Goal: Find specific page/section: Find specific page/section

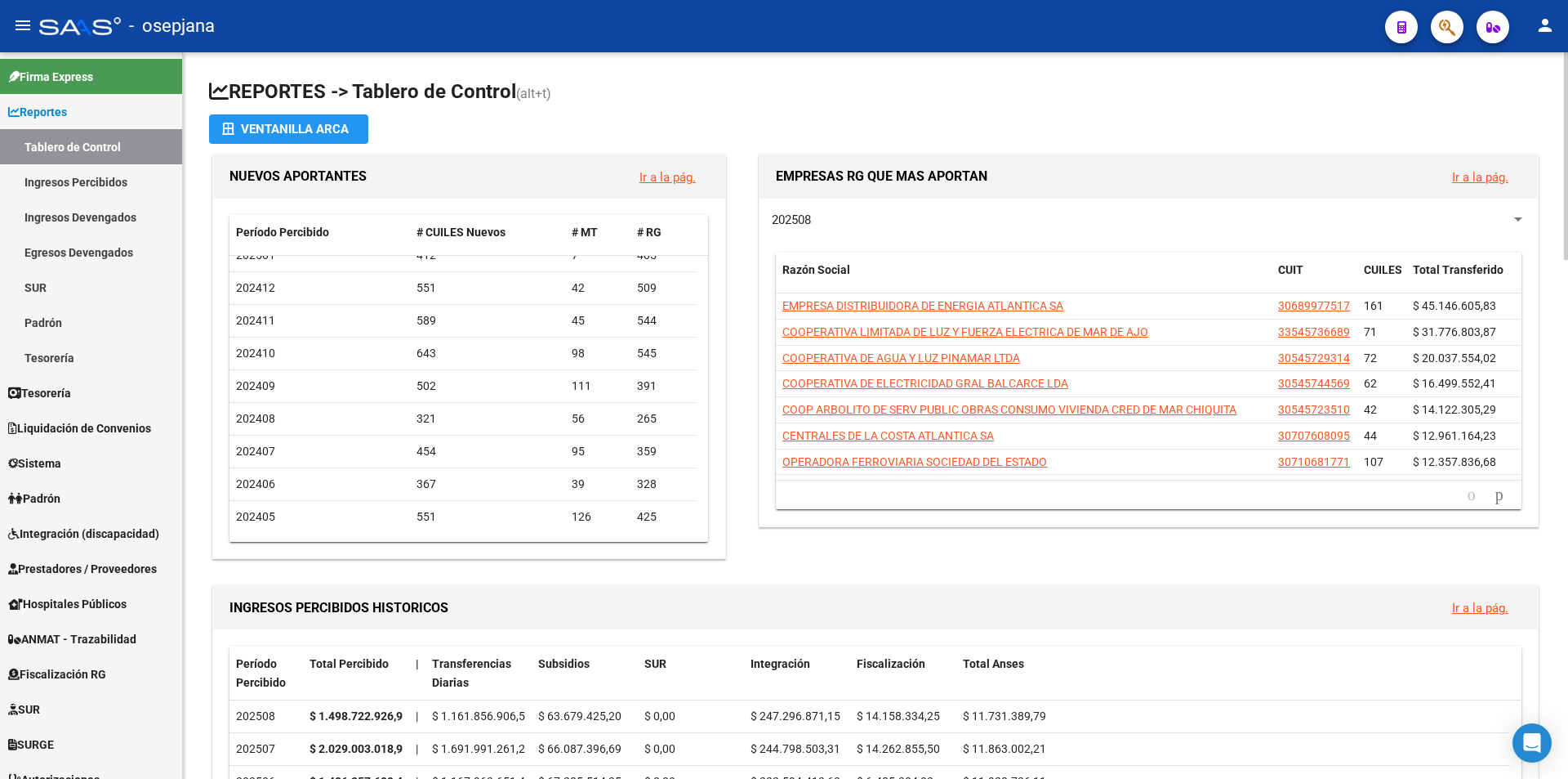
scroll to position [81, 0]
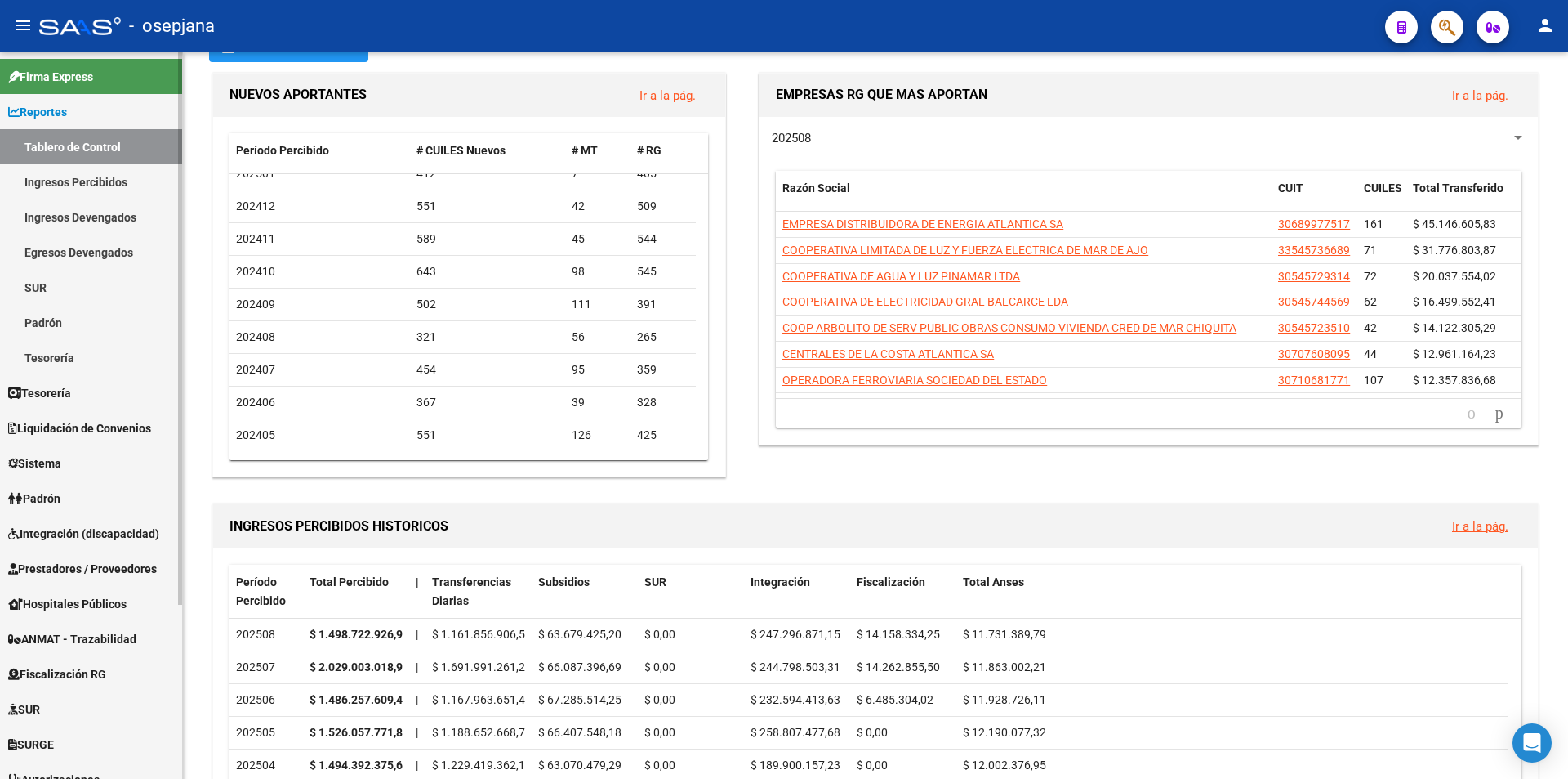
click at [41, 116] on span "Reportes" at bounding box center [37, 112] width 58 height 18
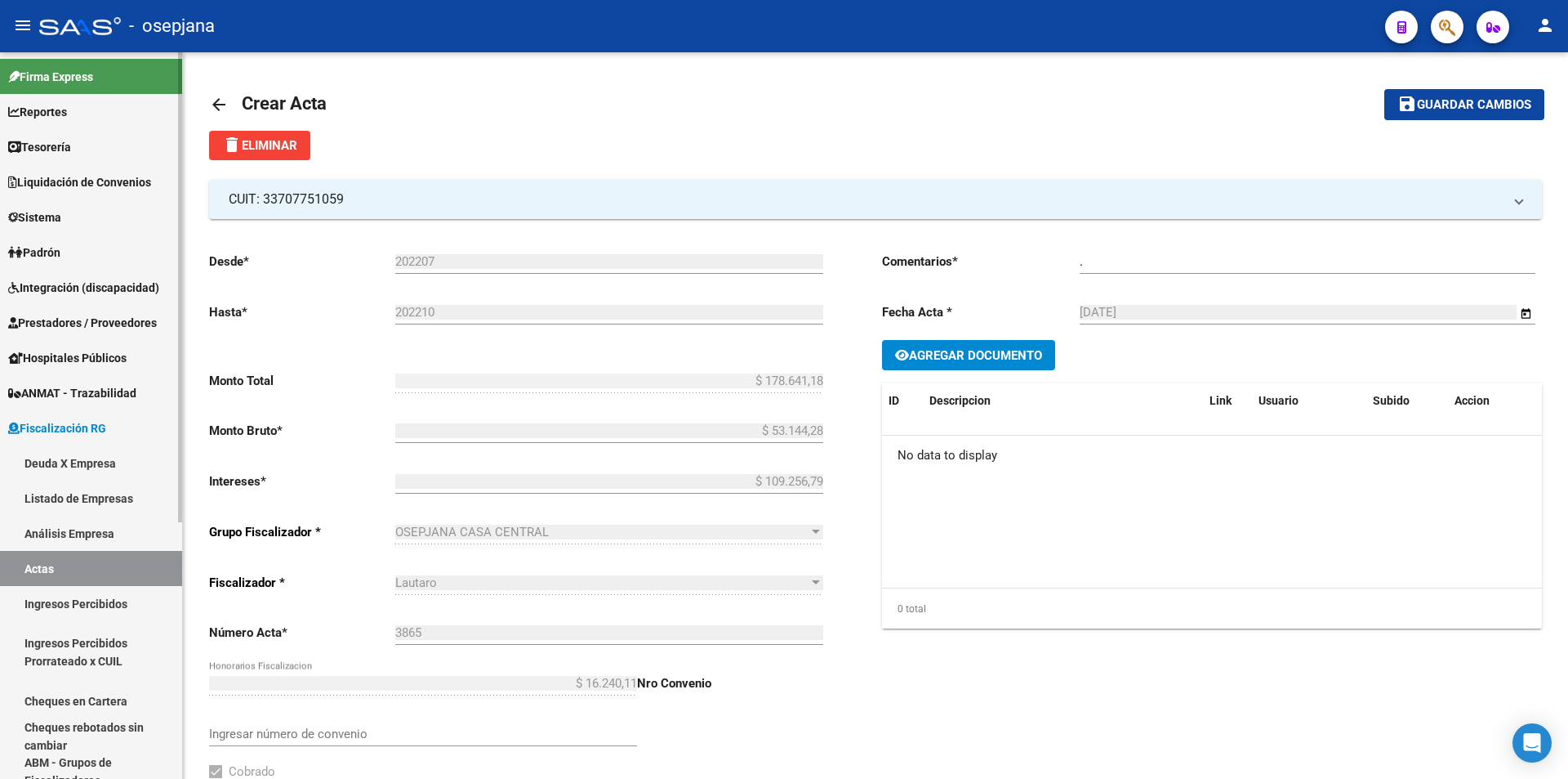
click at [59, 423] on span "Fiscalización RG" at bounding box center [56, 428] width 98 height 18
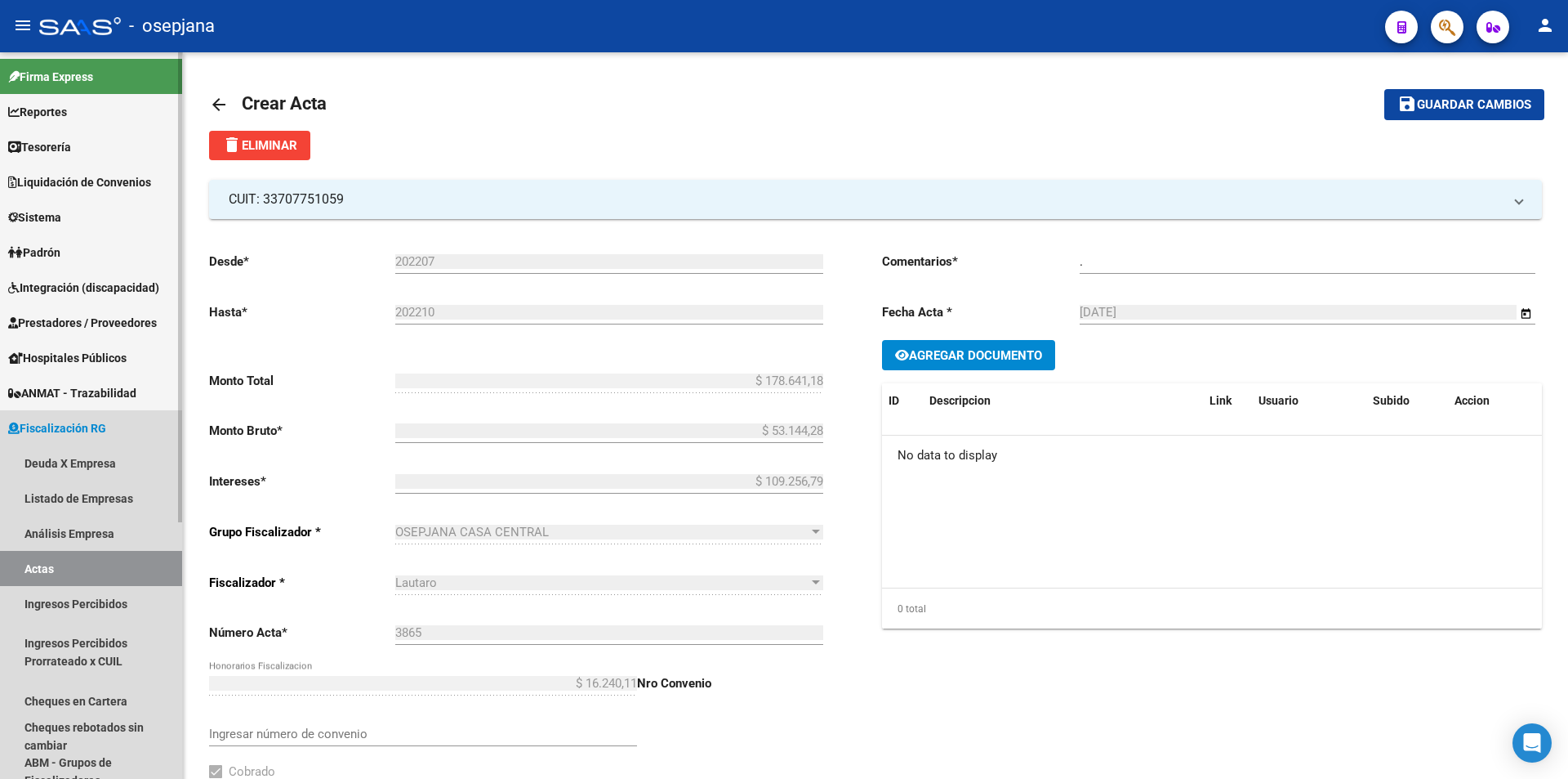
click at [66, 179] on span "Liquidación de Convenios" at bounding box center [79, 182] width 143 height 18
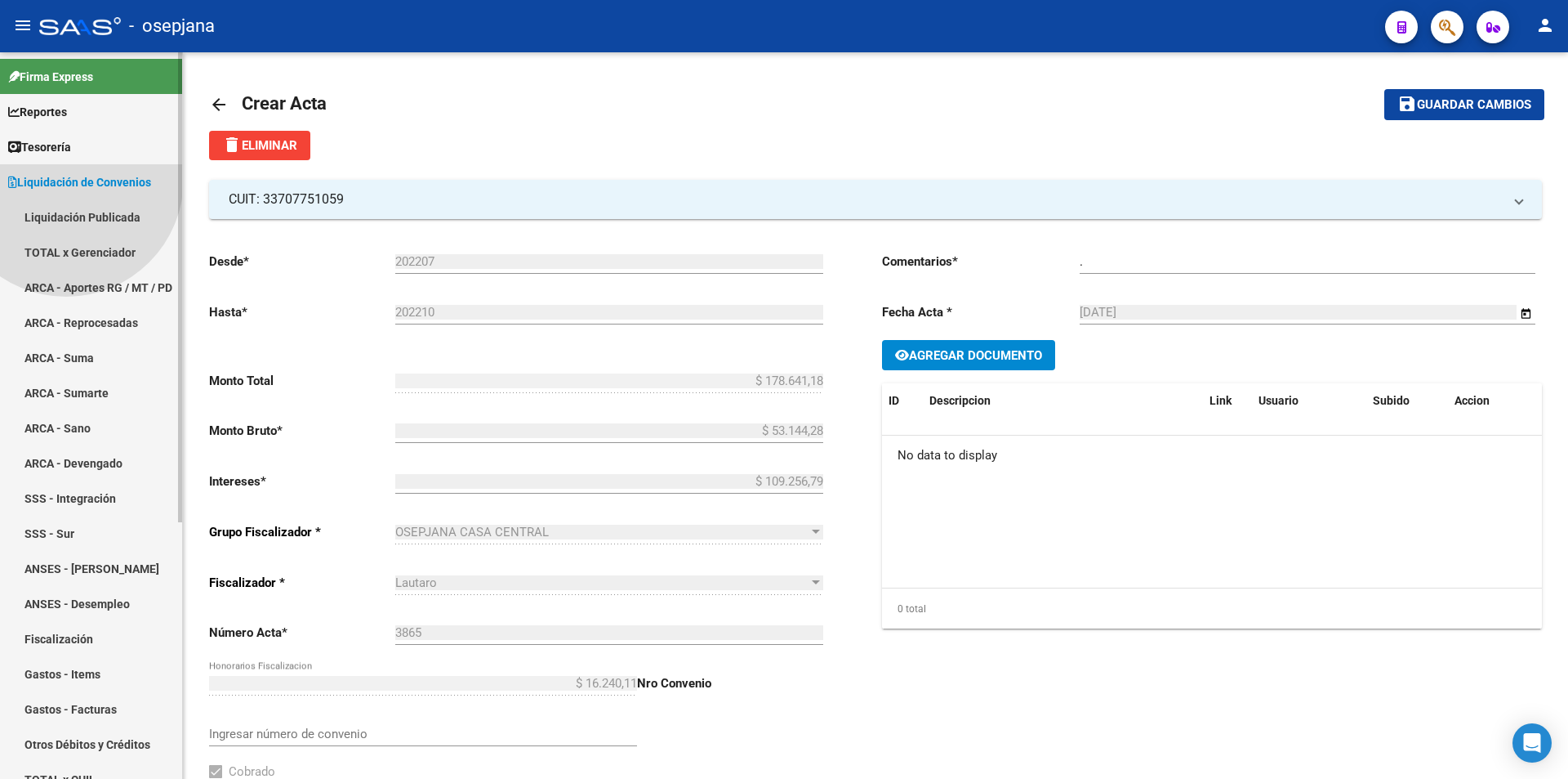
scroll to position [51, 0]
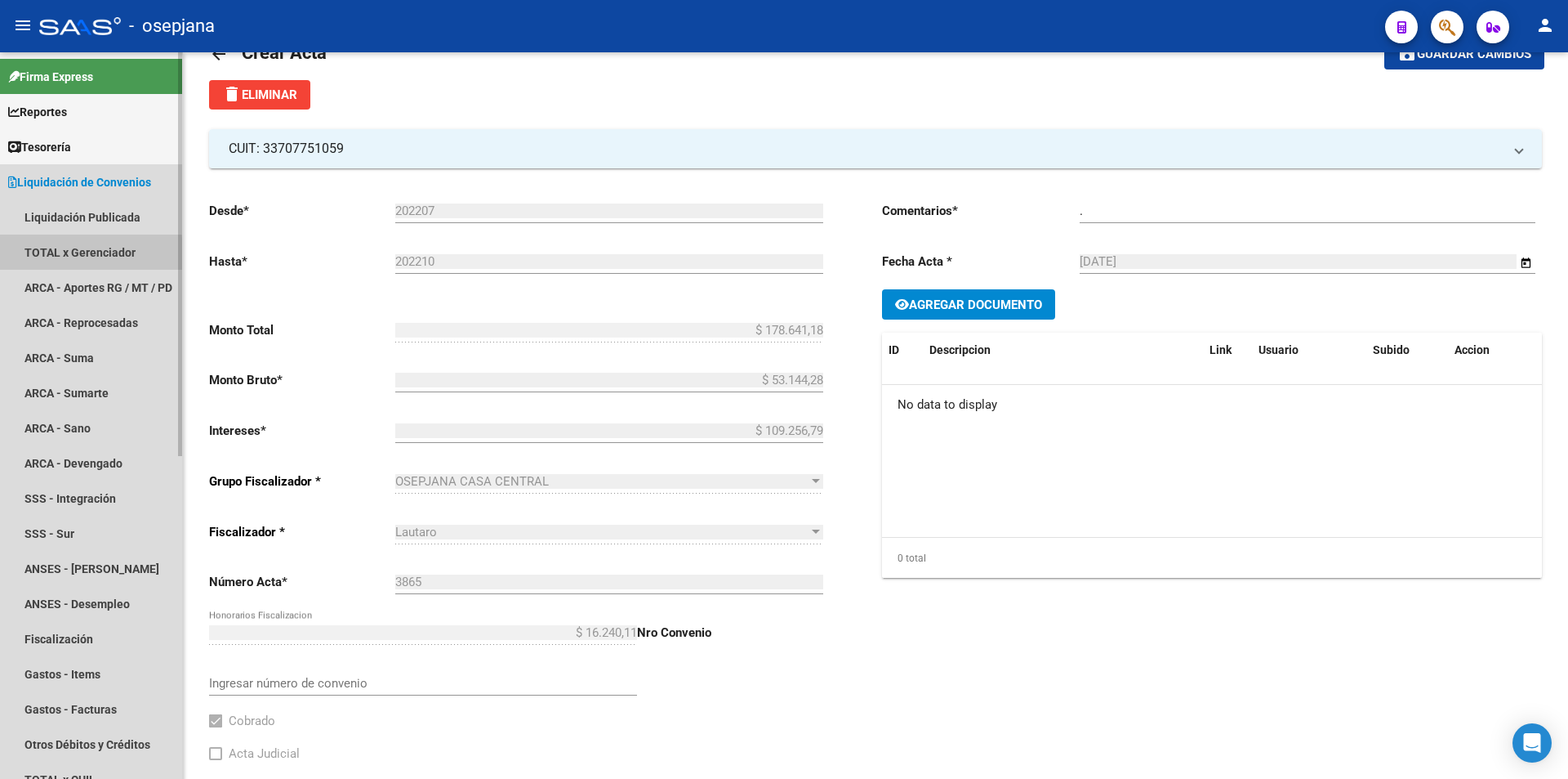
click at [68, 256] on link "TOTAL x Gerenciador" at bounding box center [91, 252] width 182 height 35
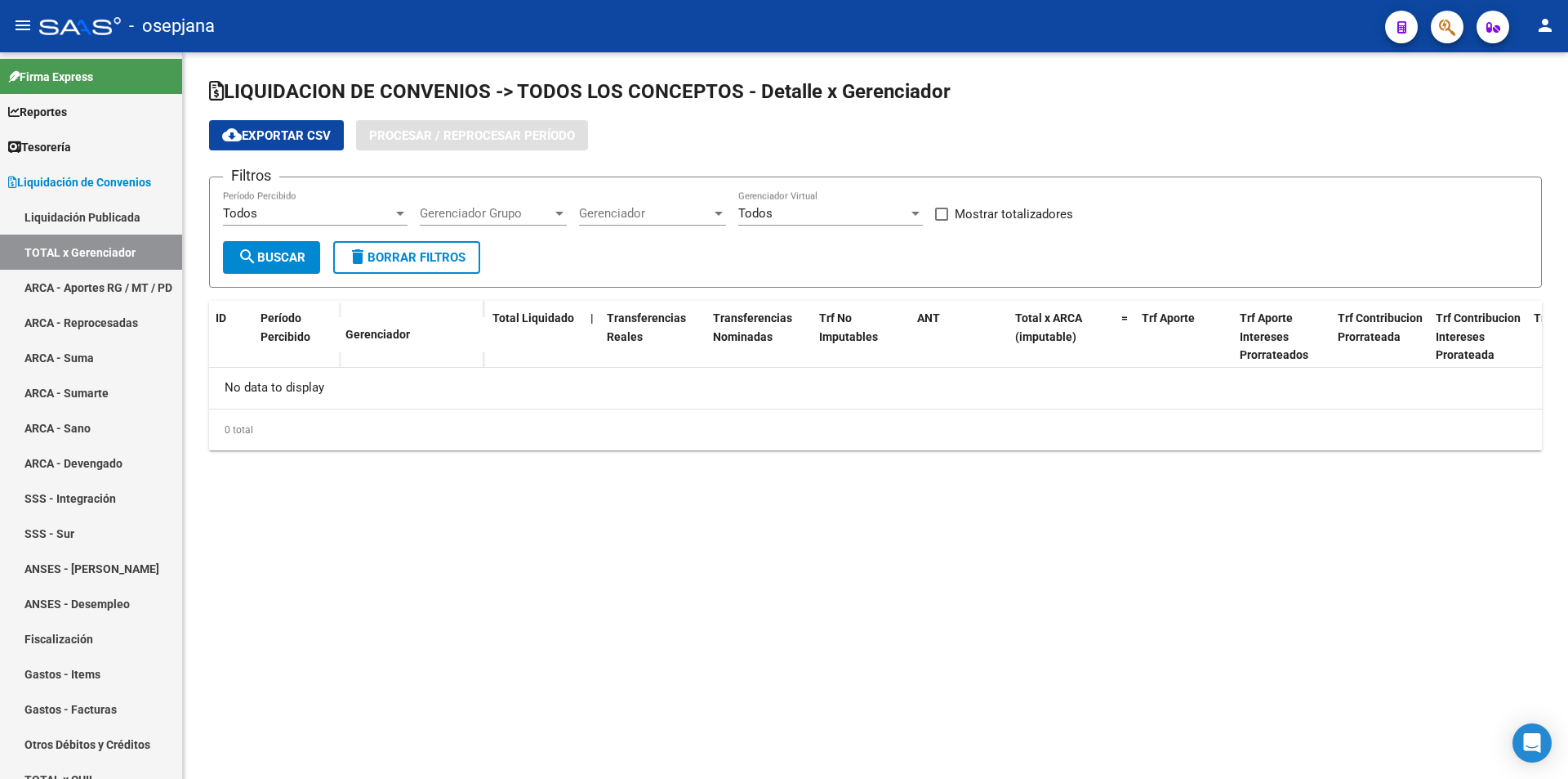
checkbox input "true"
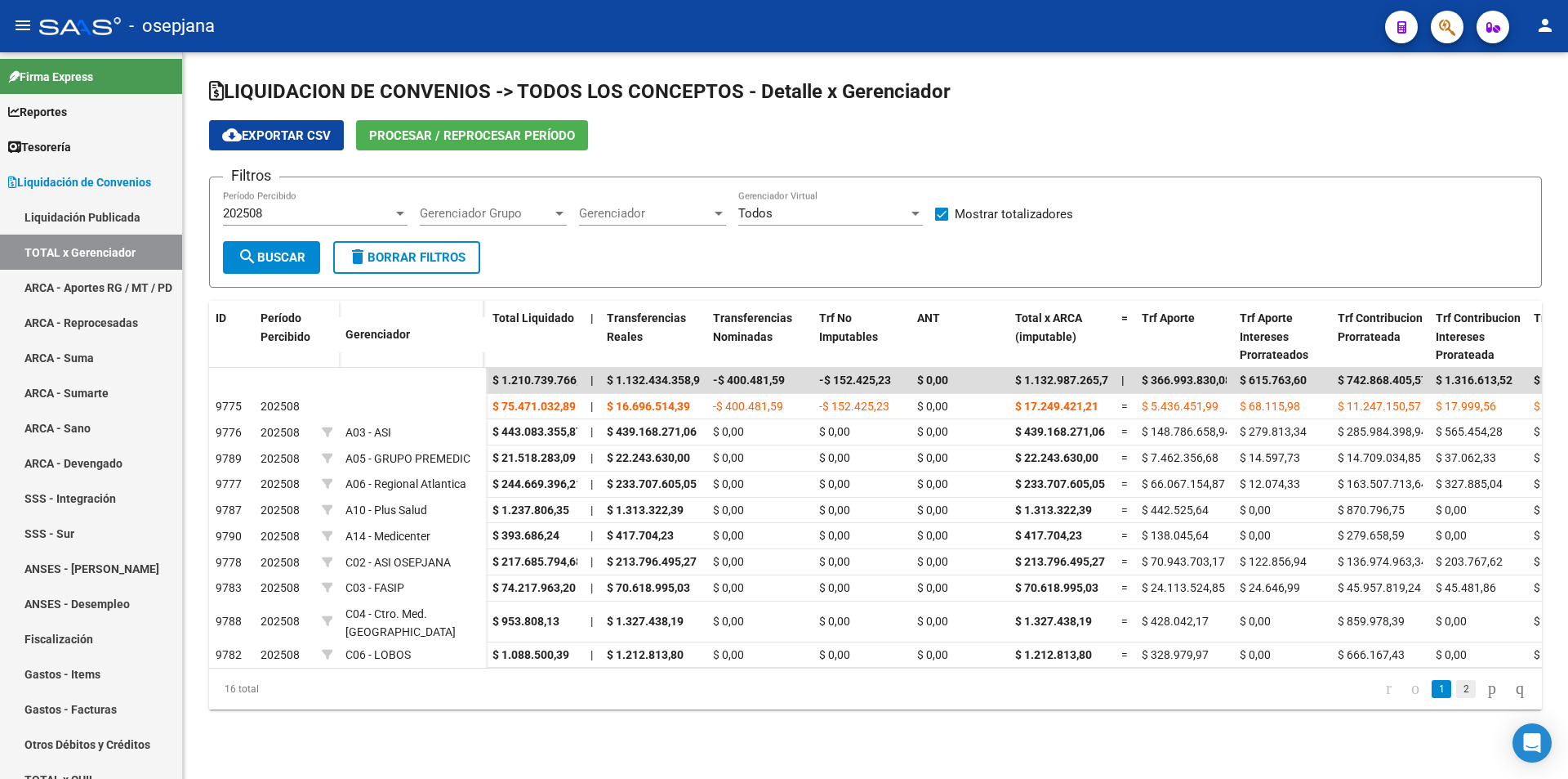
click at [1456, 698] on link "2" at bounding box center [1466, 689] width 20 height 18
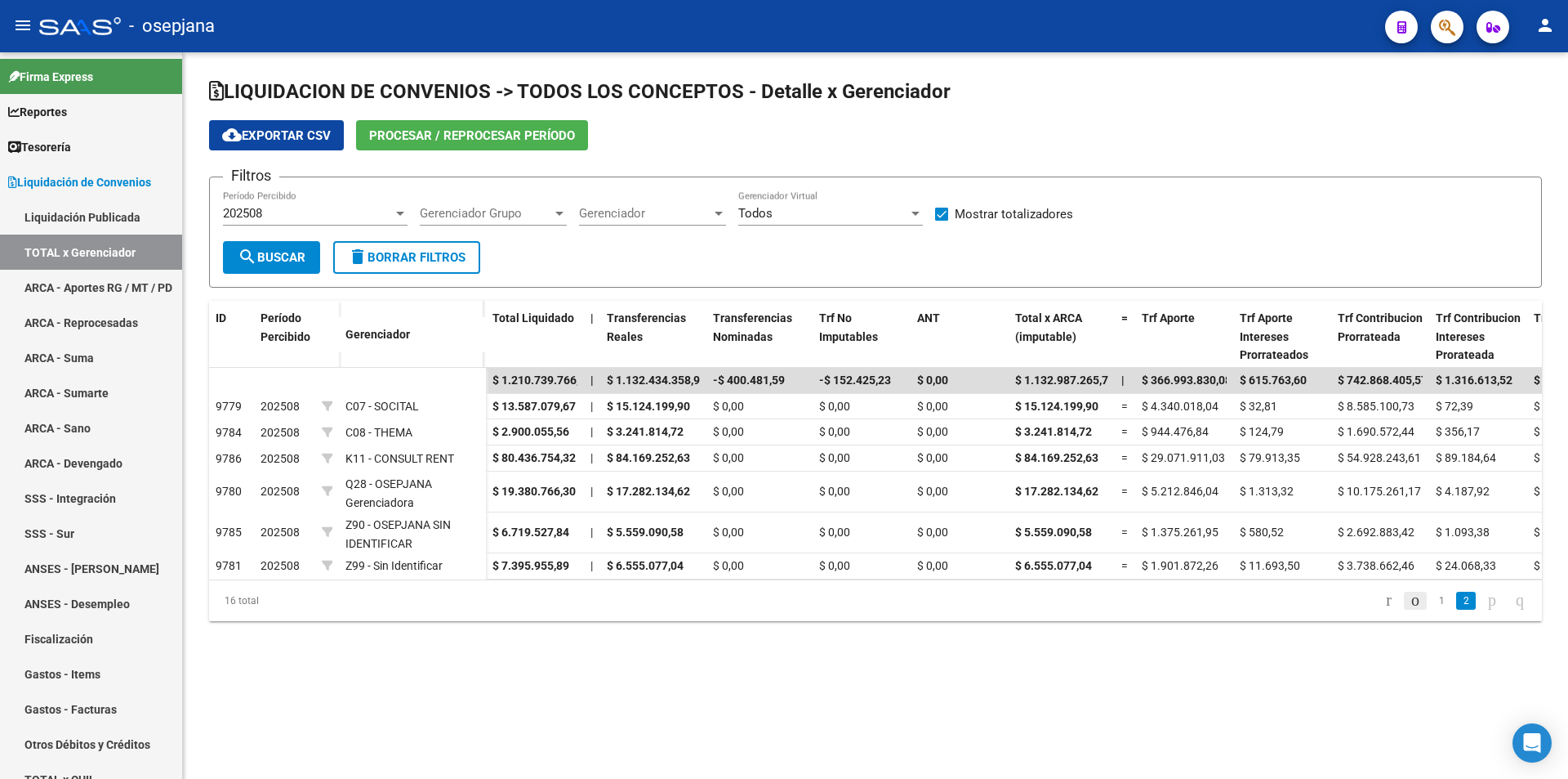
click at [1409, 610] on icon "go to previous page" at bounding box center [1414, 600] width 13 height 20
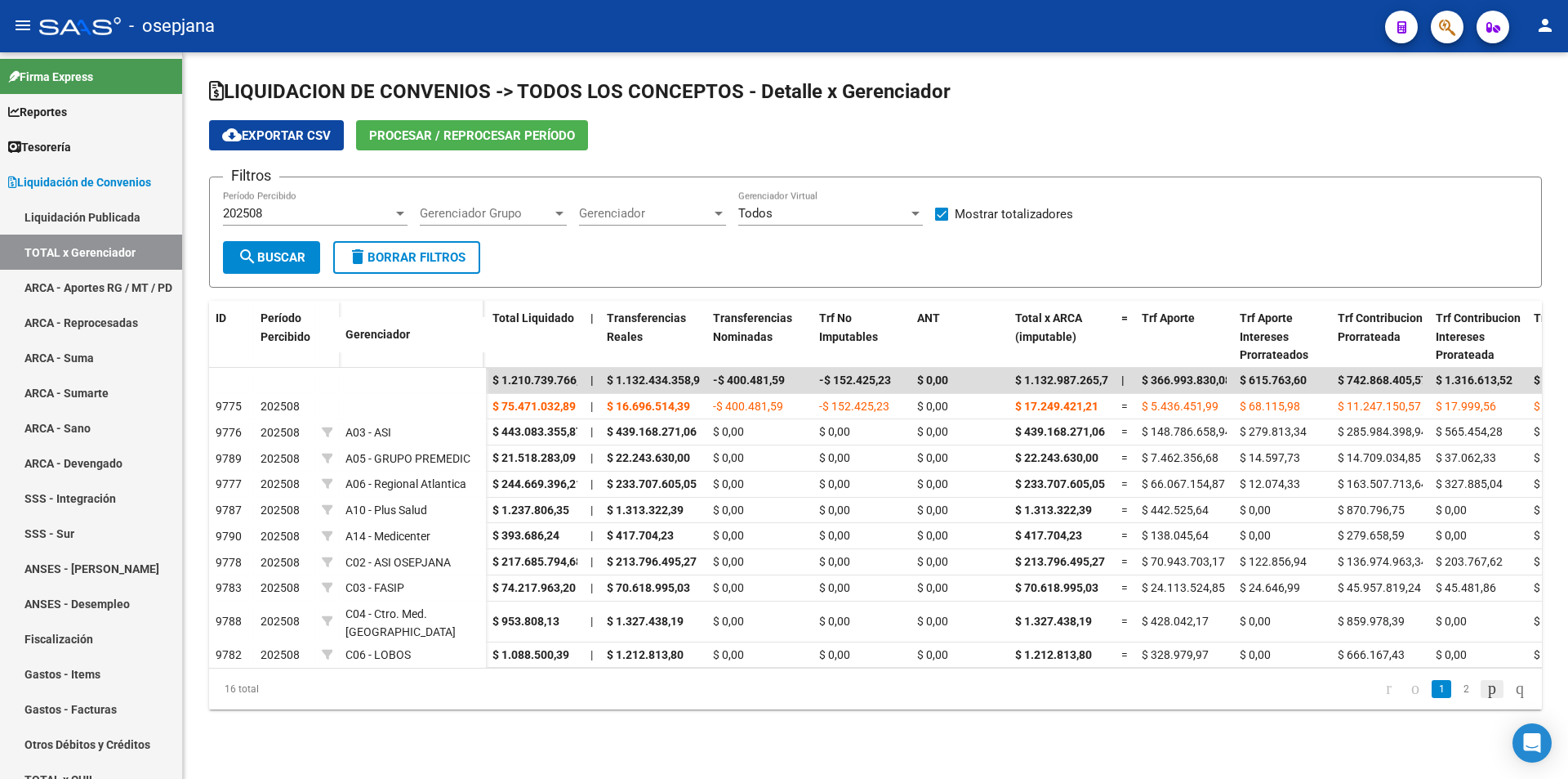
click at [1486, 696] on icon "go to next page" at bounding box center [1492, 688] width 13 height 20
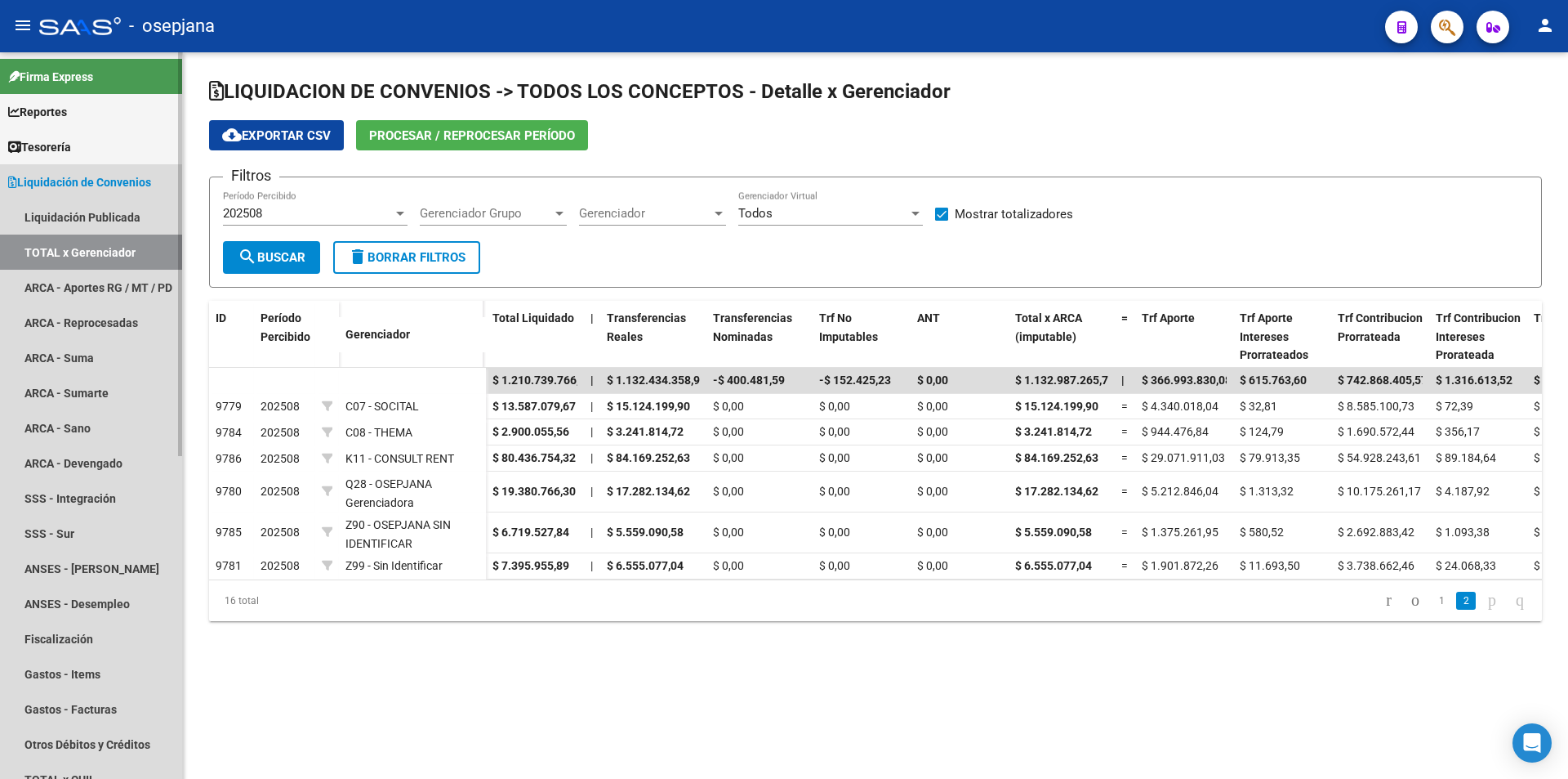
click at [79, 183] on span "Liquidación de Convenios" at bounding box center [79, 182] width 143 height 18
